Goal: Task Accomplishment & Management: Use online tool/utility

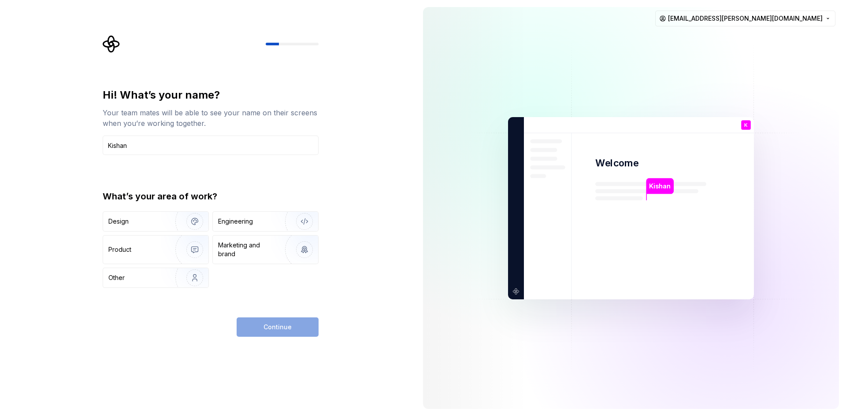
type input "Kishan"
click at [160, 246] on div "Product" at bounding box center [137, 249] width 58 height 9
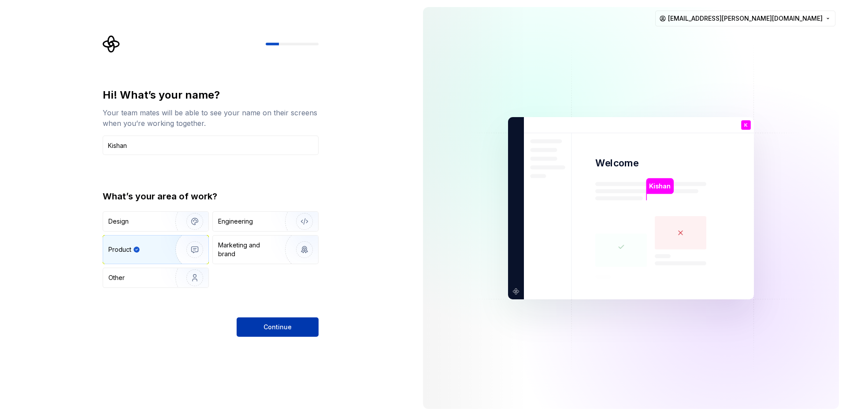
click at [286, 327] on span "Continue" at bounding box center [277, 327] width 28 height 9
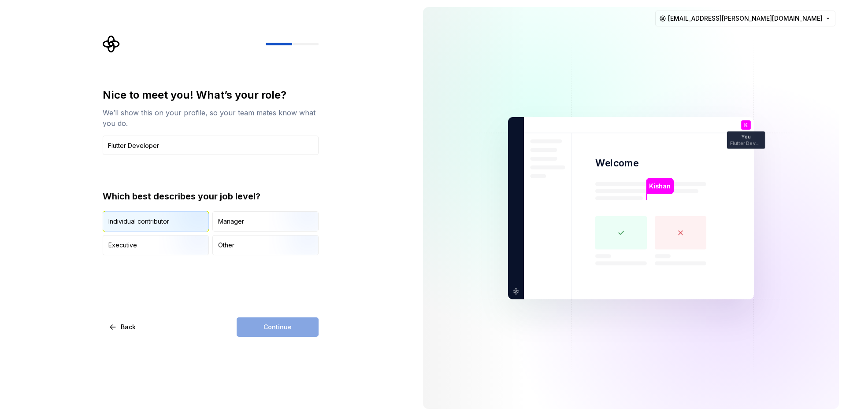
type input "Flutter Developer"
click at [174, 223] on img "button" at bounding box center [187, 232] width 56 height 59
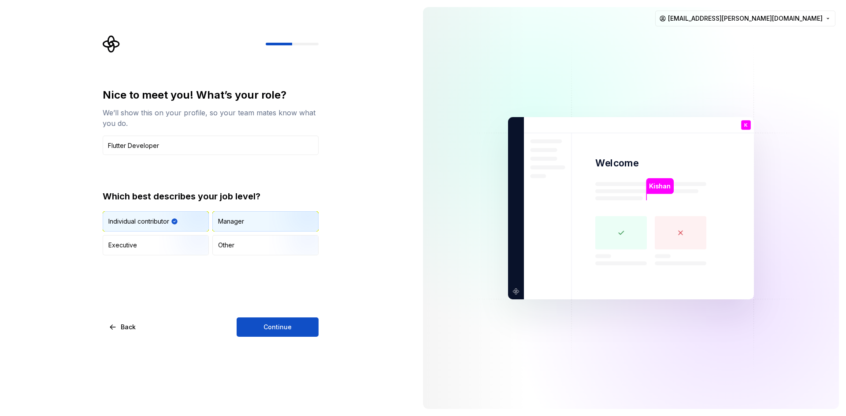
click at [236, 223] on div "Manager" at bounding box center [231, 221] width 26 height 9
click at [291, 327] on button "Continue" at bounding box center [278, 327] width 82 height 19
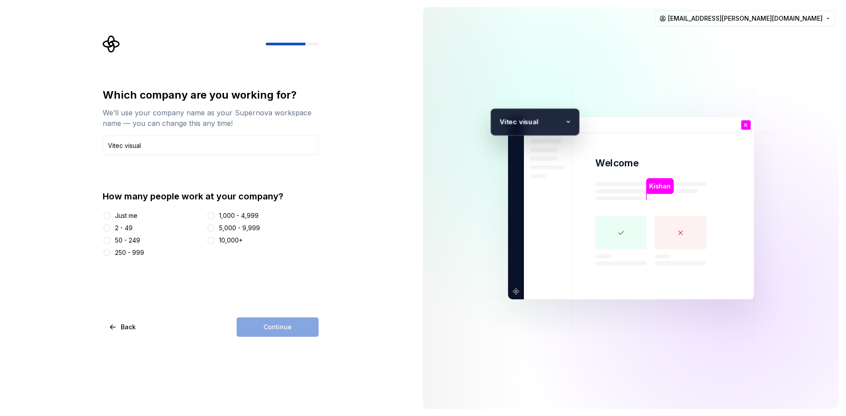
type input "Vitec visual"
click at [126, 230] on div "2 - 49" at bounding box center [124, 228] width 18 height 9
click at [111, 230] on button "2 - 49" at bounding box center [107, 228] width 7 height 7
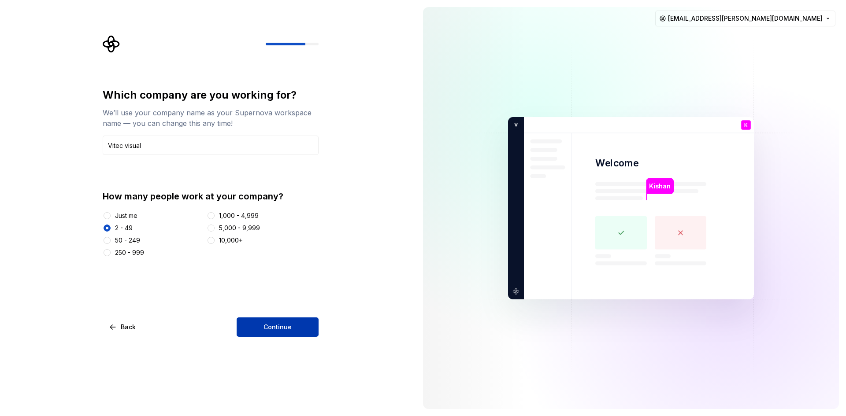
click at [256, 328] on button "Continue" at bounding box center [278, 327] width 82 height 19
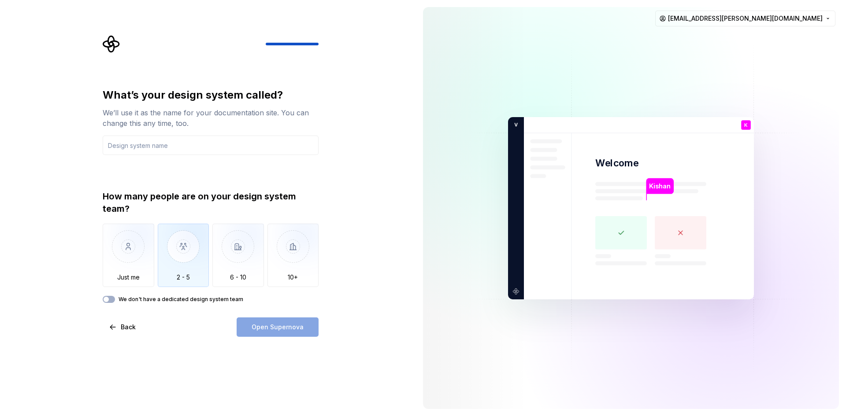
click at [197, 261] on img "button" at bounding box center [184, 253] width 52 height 59
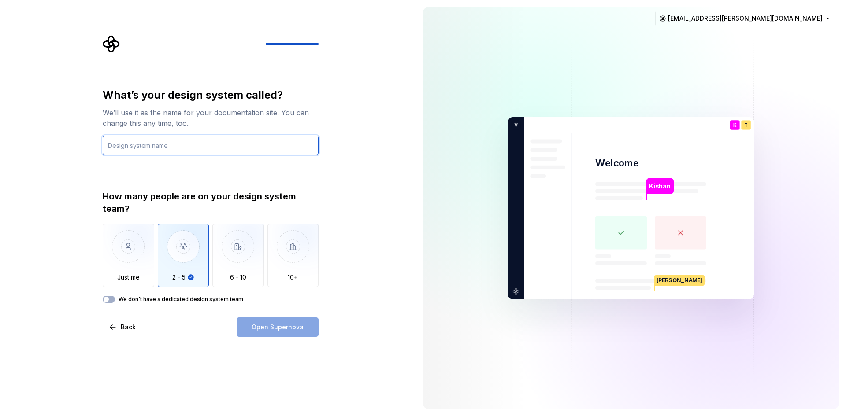
click at [136, 141] on input "text" at bounding box center [211, 145] width 216 height 19
type input "Figma"
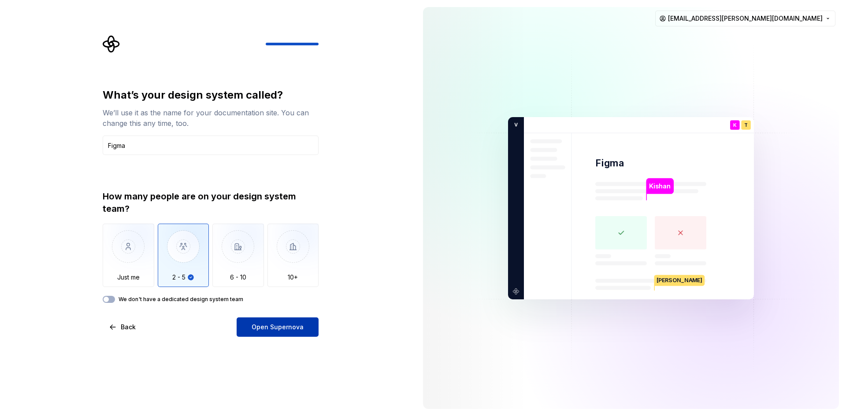
click at [280, 334] on button "Open Supernova" at bounding box center [278, 327] width 82 height 19
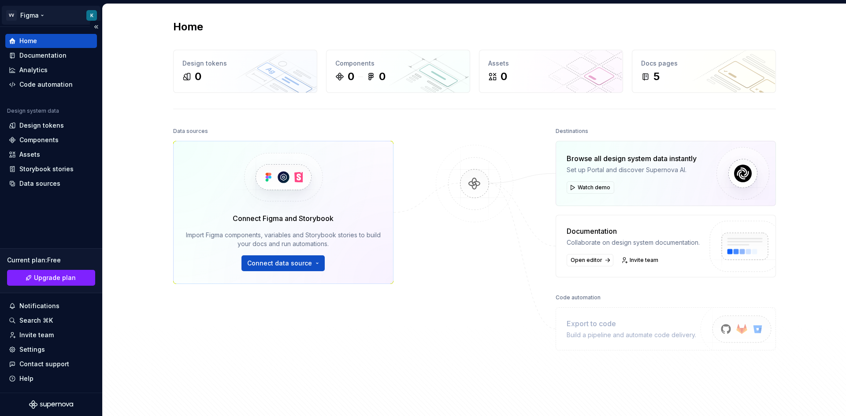
click at [27, 14] on html "VV Figma K Home Documentation Analytics Code automation Design system data Desi…" at bounding box center [423, 208] width 846 height 416
click at [107, 202] on html "VV Figma K Home Documentation Analytics Code automation Design system data Desi…" at bounding box center [423, 208] width 846 height 416
click at [58, 87] on div "Code automation" at bounding box center [45, 84] width 53 height 9
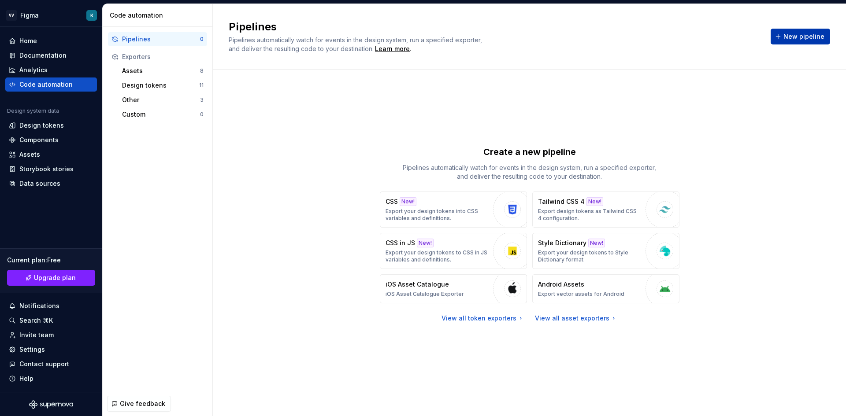
click at [806, 31] on button "New pipeline" at bounding box center [800, 37] width 59 height 16
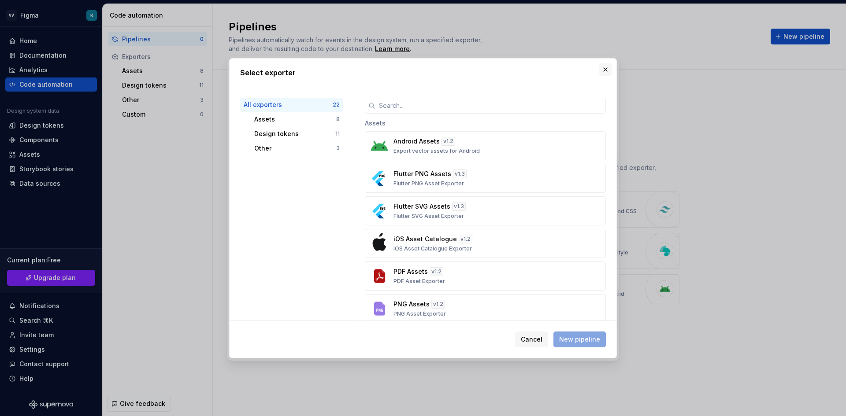
click at [605, 70] on button "button" at bounding box center [605, 69] width 12 height 12
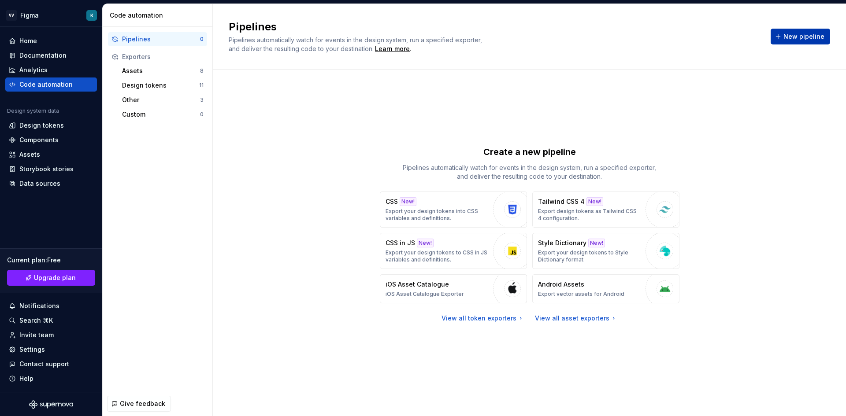
click at [787, 36] on span "New pipeline" at bounding box center [803, 36] width 41 height 9
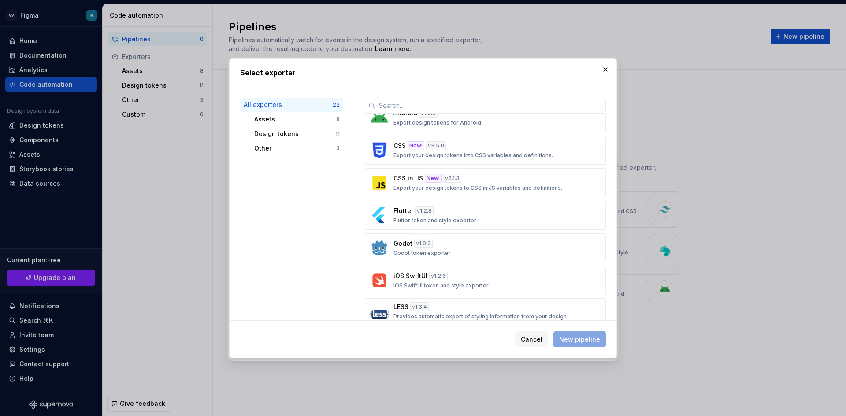
scroll to position [308, 0]
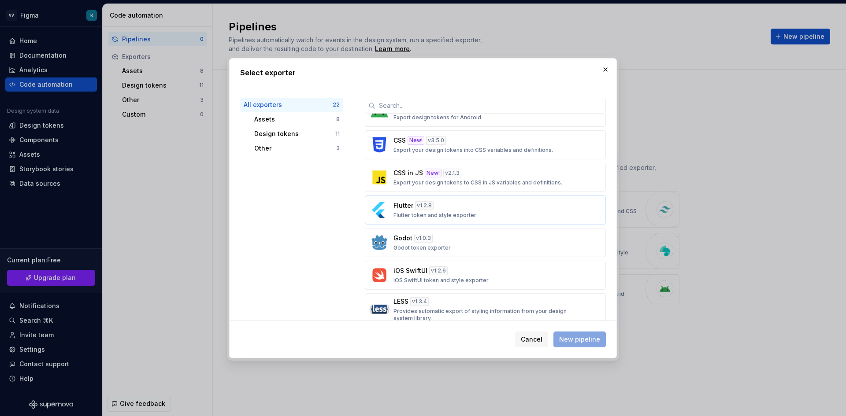
click at [446, 210] on div "Flutter v 1.2.8 Flutter token and style exporter" at bounding box center [482, 210] width 178 height 18
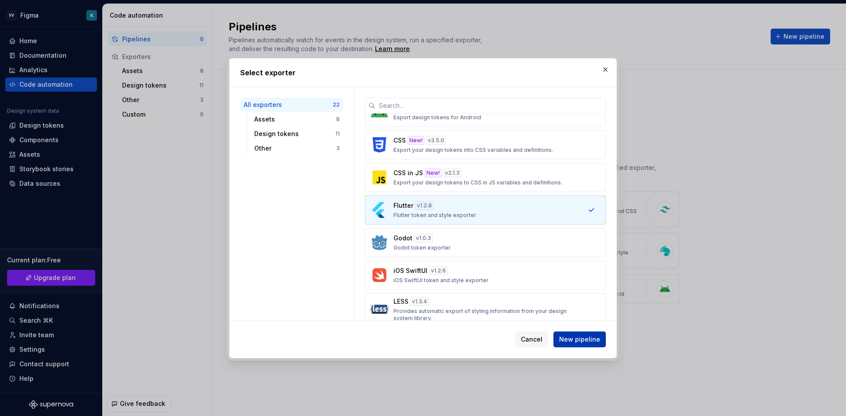
click at [574, 341] on span "New pipeline" at bounding box center [579, 339] width 41 height 9
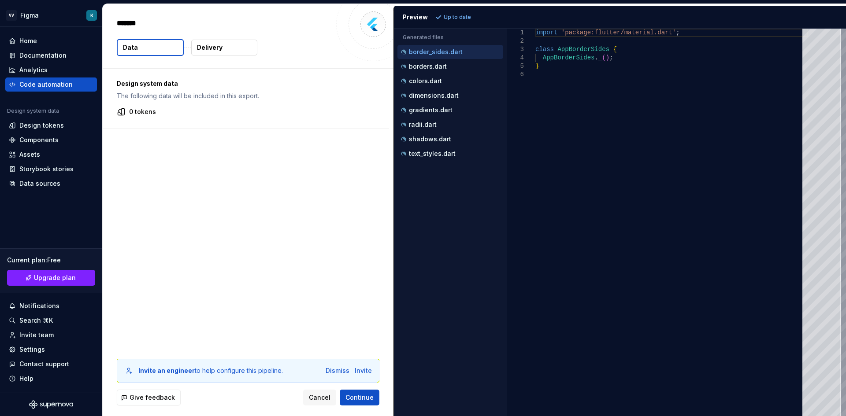
type textarea "*"
click at [363, 396] on span "Continue" at bounding box center [359, 397] width 28 height 9
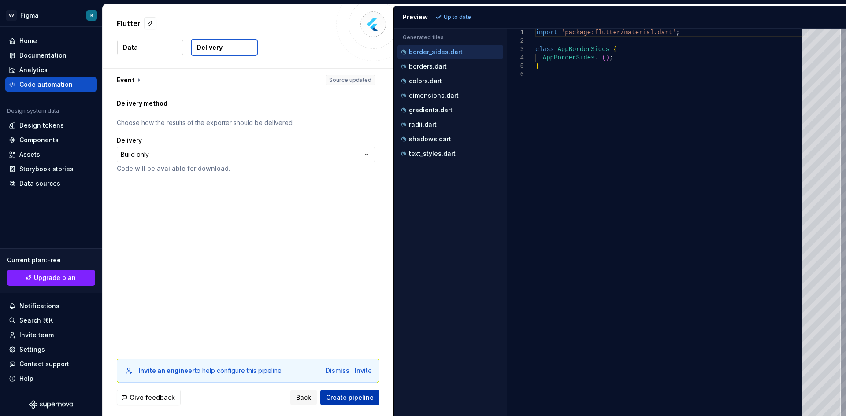
click at [363, 396] on span "Create pipeline" at bounding box center [350, 397] width 48 height 9
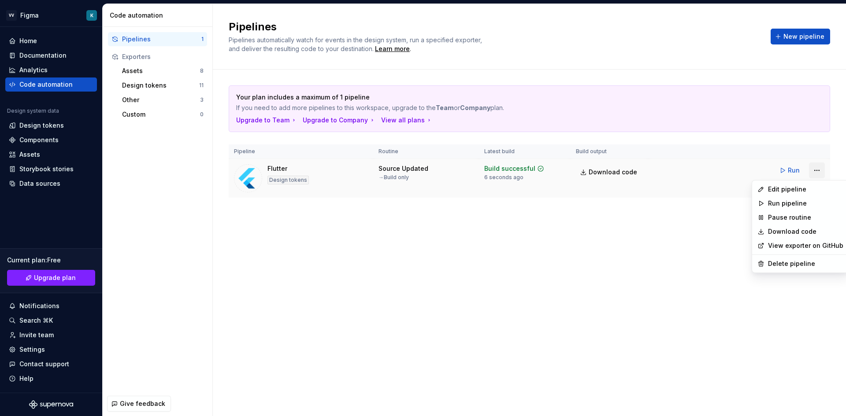
click at [815, 169] on html "VV Figma K Home Documentation Analytics Code automation Design system data Desi…" at bounding box center [423, 208] width 846 height 416
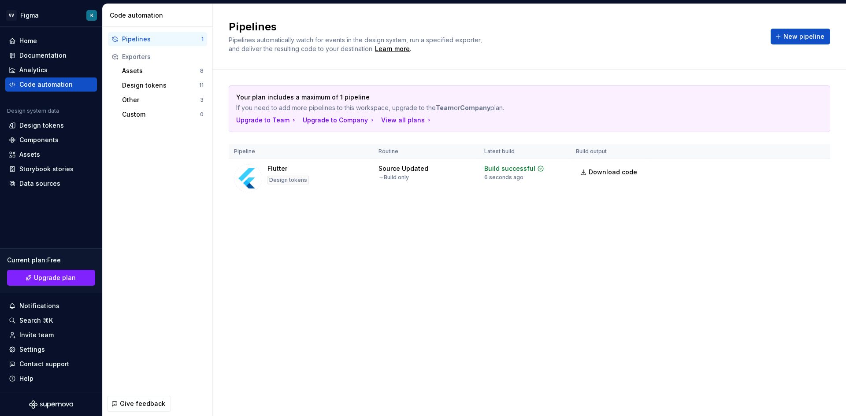
click at [797, 169] on html "VV Figma K Home Documentation Analytics Code automation Design system data Desi…" at bounding box center [423, 208] width 846 height 416
click at [793, 169] on span "Run" at bounding box center [794, 170] width 12 height 9
click at [819, 169] on html "VV Figma K Home Documentation Analytics Code automation Design system data Desi…" at bounding box center [423, 208] width 846 height 416
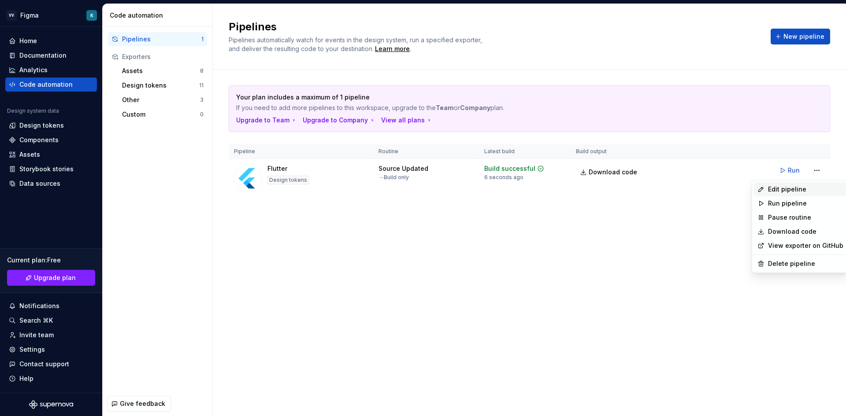
click at [795, 191] on div "Edit pipeline" at bounding box center [805, 189] width 75 height 9
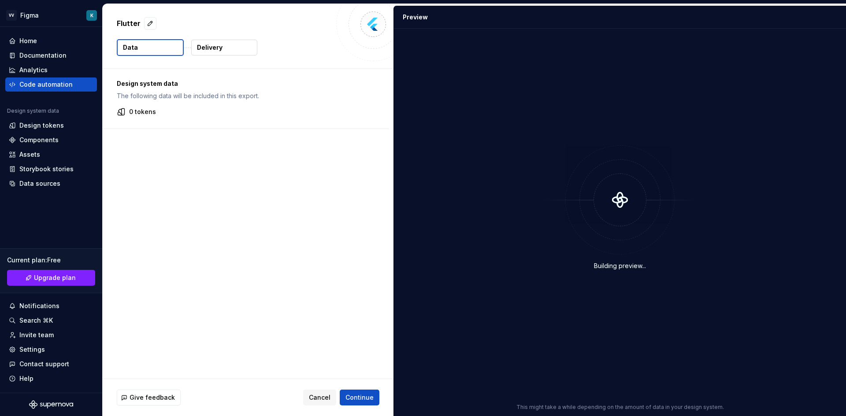
click at [169, 44] on button "Data" at bounding box center [150, 47] width 67 height 17
click at [229, 47] on button "Delivery" at bounding box center [224, 48] width 66 height 16
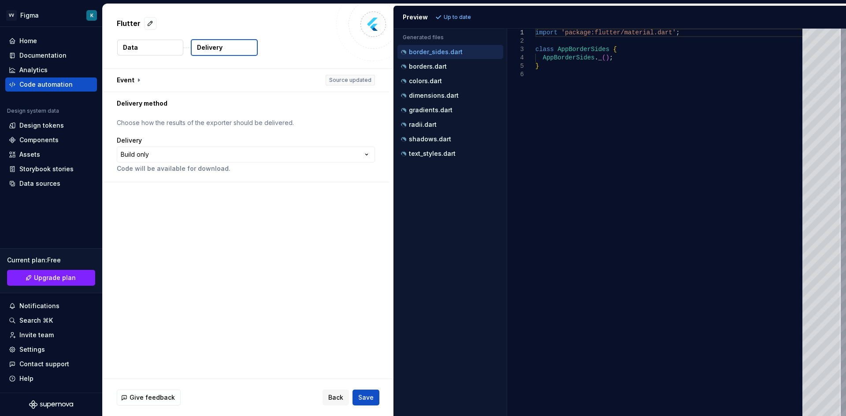
click at [219, 48] on p "Delivery" at bounding box center [210, 47] width 26 height 9
click at [135, 78] on button "button" at bounding box center [246, 80] width 286 height 23
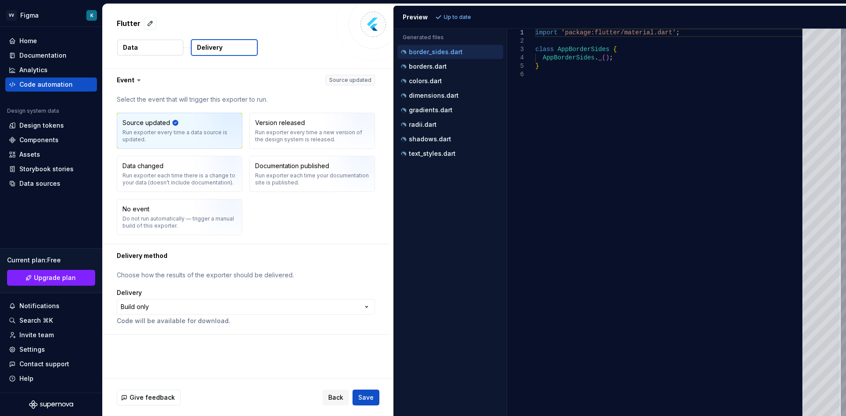
click at [133, 47] on p "Data" at bounding box center [130, 47] width 15 height 9
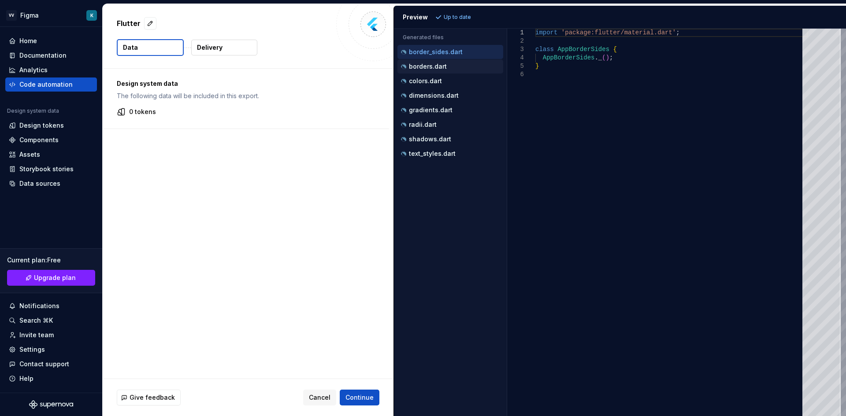
click at [452, 63] on div "borders.dart" at bounding box center [451, 66] width 104 height 9
click at [449, 82] on div "colors.dart" at bounding box center [451, 81] width 104 height 9
click at [606, 57] on div "import 'package:flutter/material.dart' ; class AppColors { AppColors . _ ( ) ; }" at bounding box center [671, 223] width 272 height 388
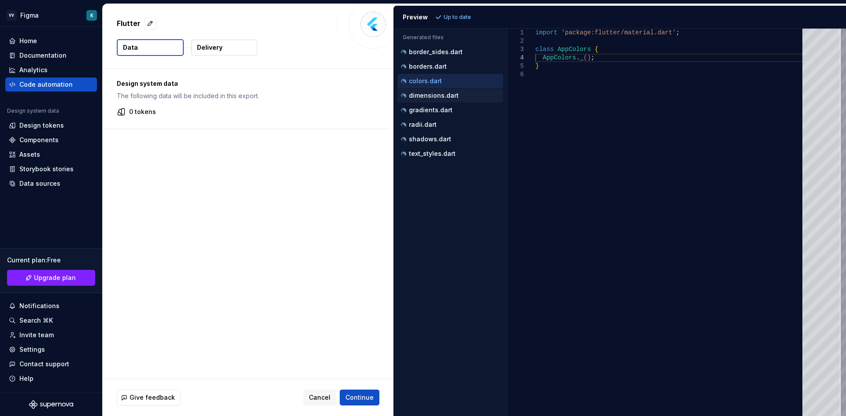
click at [424, 92] on div "dimensions.dart" at bounding box center [451, 95] width 104 height 9
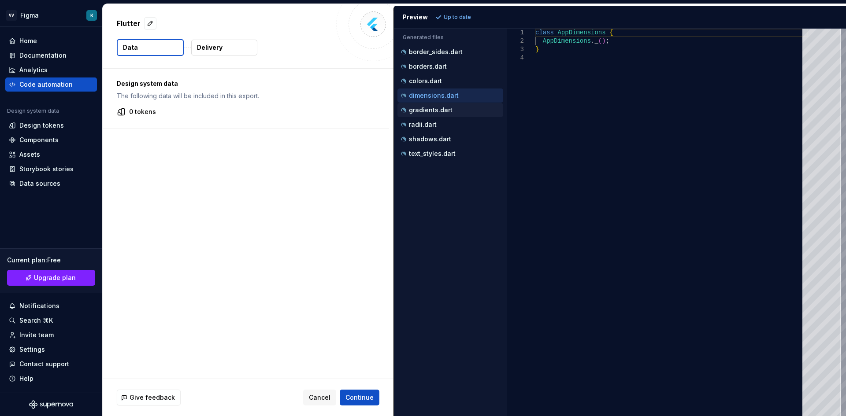
click at [425, 107] on p "gradients.dart" at bounding box center [431, 110] width 44 height 7
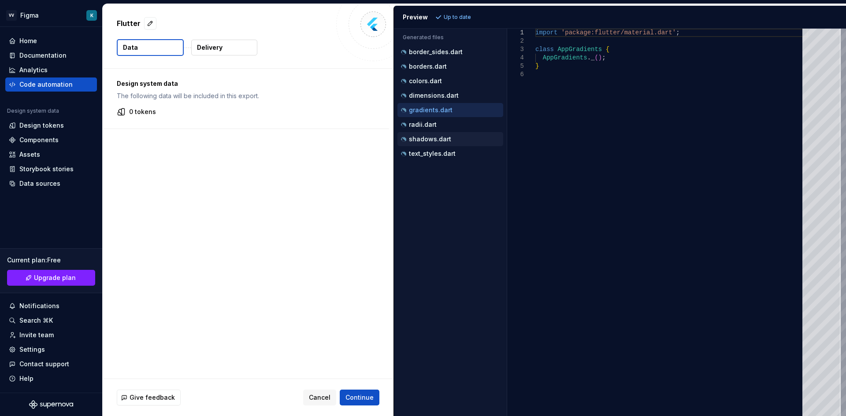
drag, startPoint x: 430, startPoint y: 123, endPoint x: 435, endPoint y: 136, distance: 13.3
click at [430, 126] on p "radii.dart" at bounding box center [423, 124] width 28 height 7
click at [437, 140] on p "shadows.dart" at bounding box center [430, 139] width 42 height 7
click at [443, 156] on p "text_styles.dart" at bounding box center [432, 153] width 47 height 7
type textarea "**********"
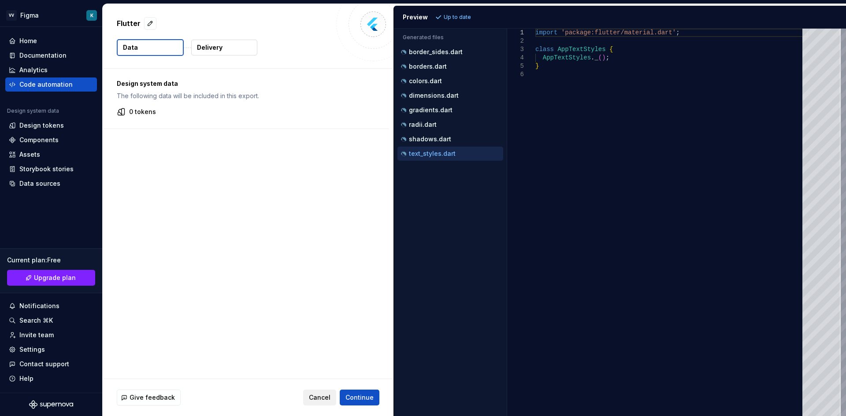
click at [330, 397] on span "Cancel" at bounding box center [320, 397] width 22 height 9
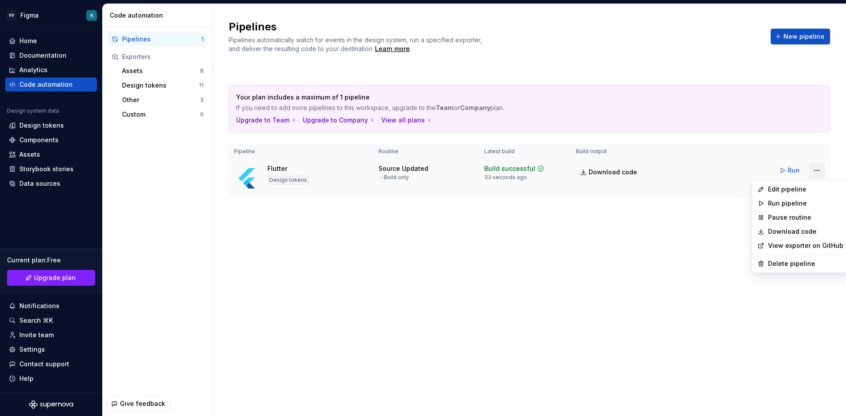
click at [815, 171] on html "VV Figma K Home Documentation Analytics Code automation Design system data Desi…" at bounding box center [423, 208] width 846 height 416
click at [784, 260] on div "Delete pipeline" at bounding box center [805, 263] width 75 height 9
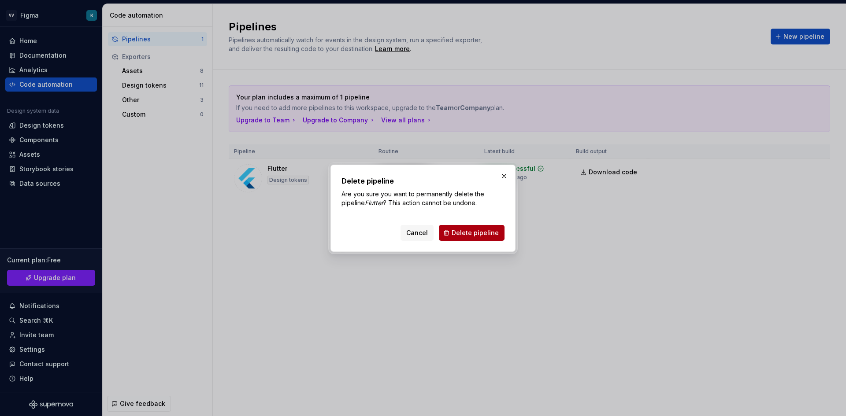
click at [480, 230] on span "Delete pipeline" at bounding box center [475, 233] width 47 height 9
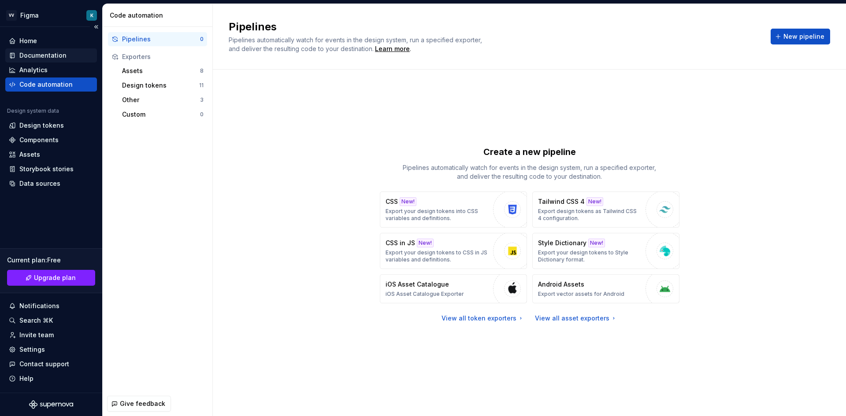
click at [36, 52] on div "Documentation" at bounding box center [42, 55] width 47 height 9
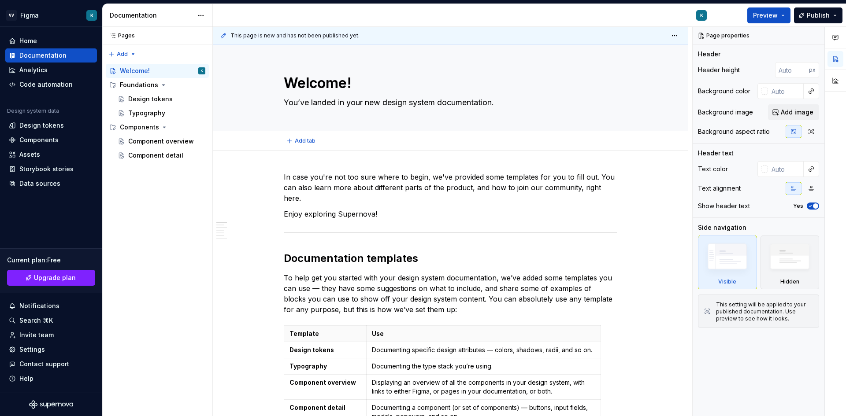
type textarea "*"
